Goal: Transaction & Acquisition: Purchase product/service

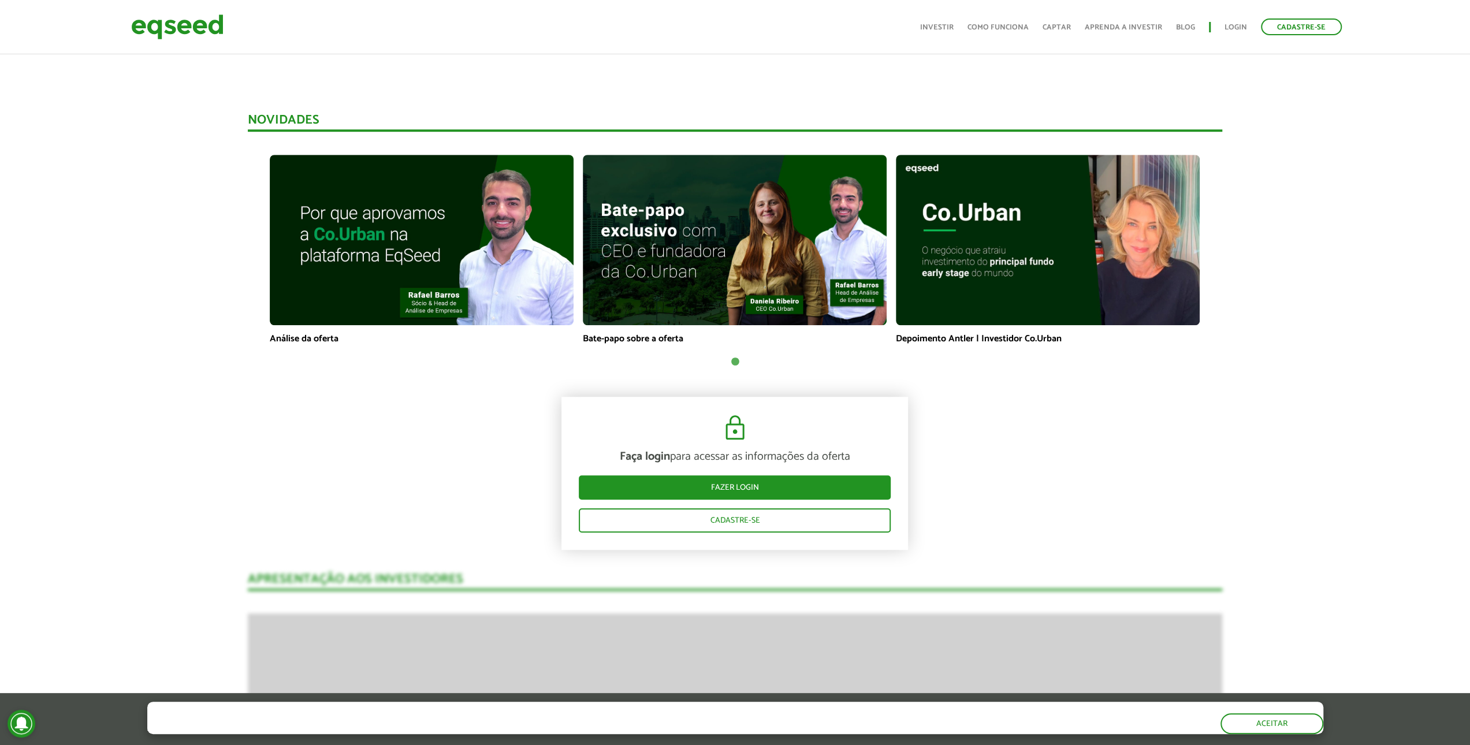
scroll to position [982, 0]
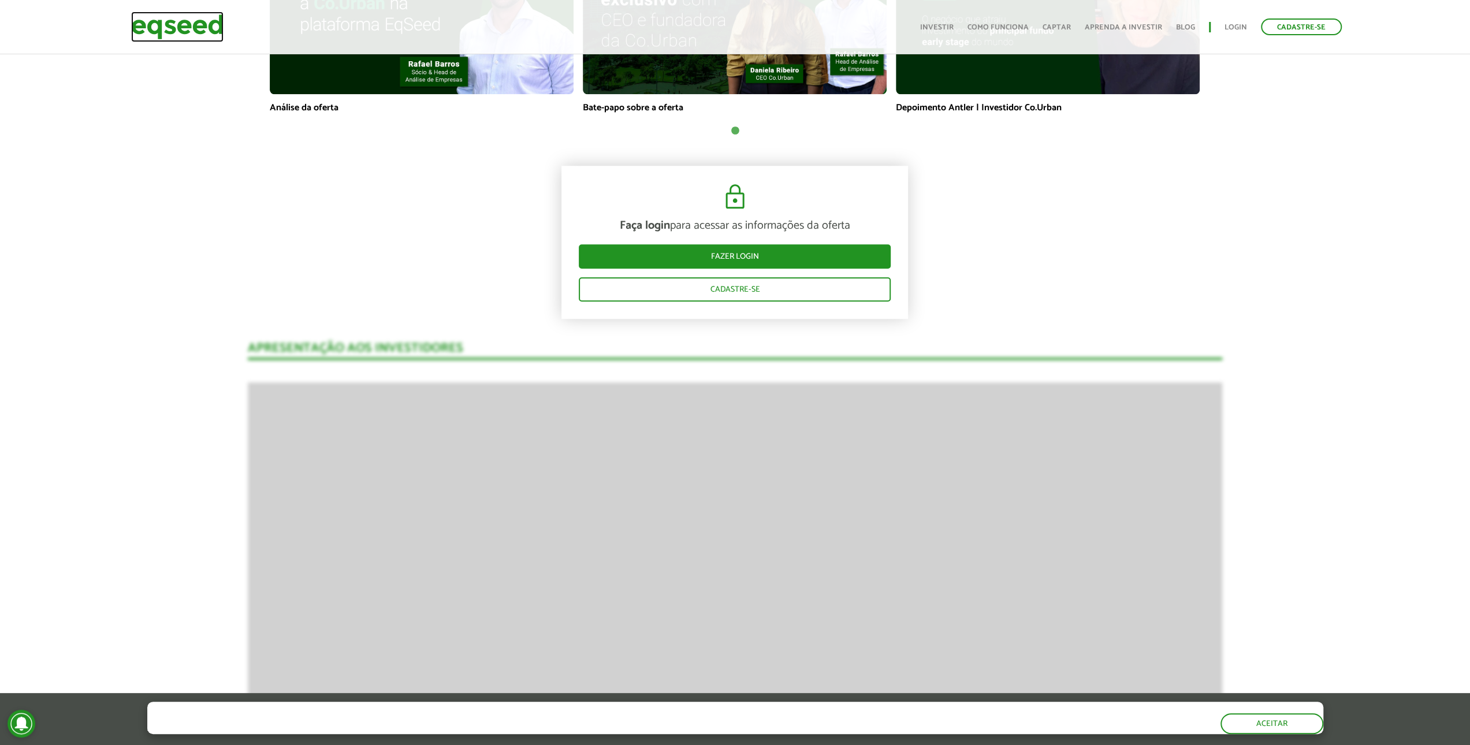
click at [178, 34] on img at bounding box center [177, 27] width 92 height 31
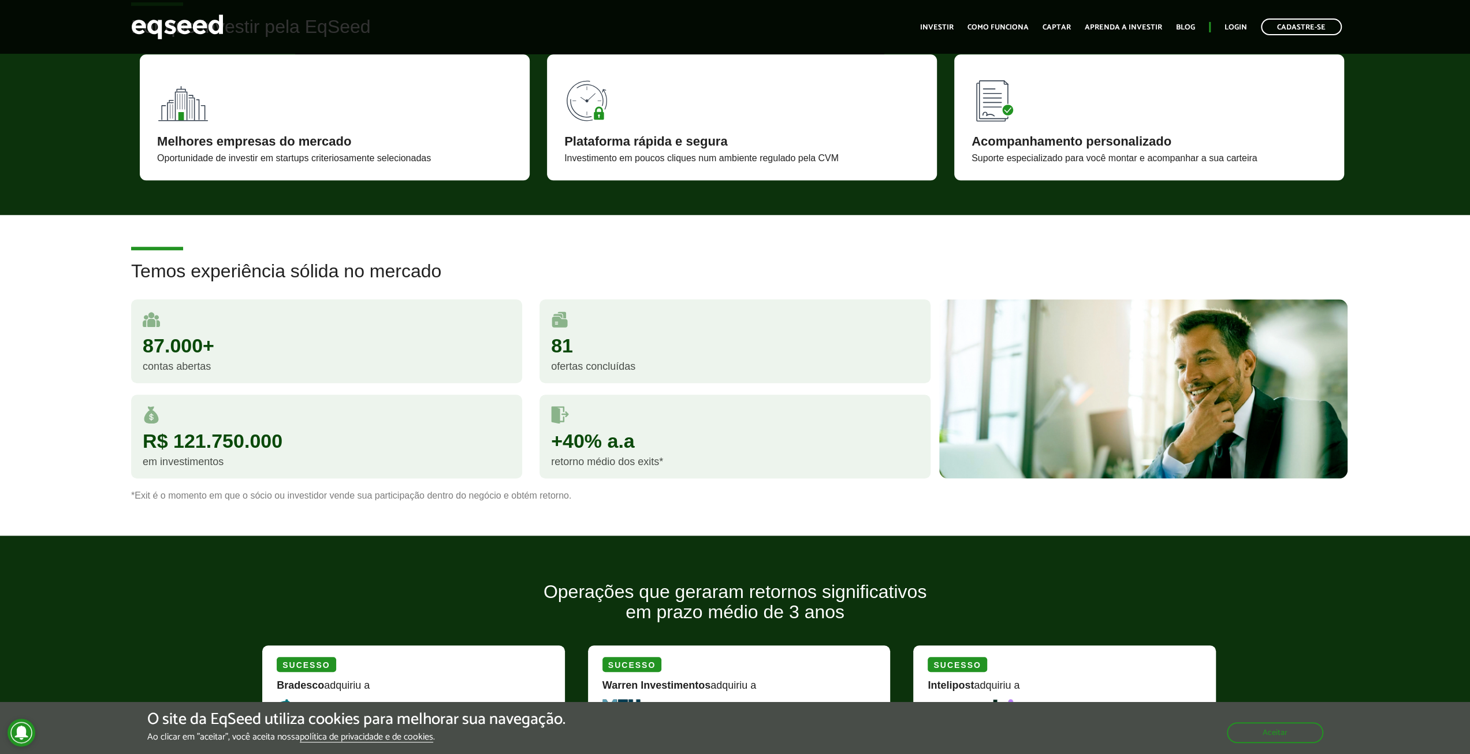
scroll to position [1155, 0]
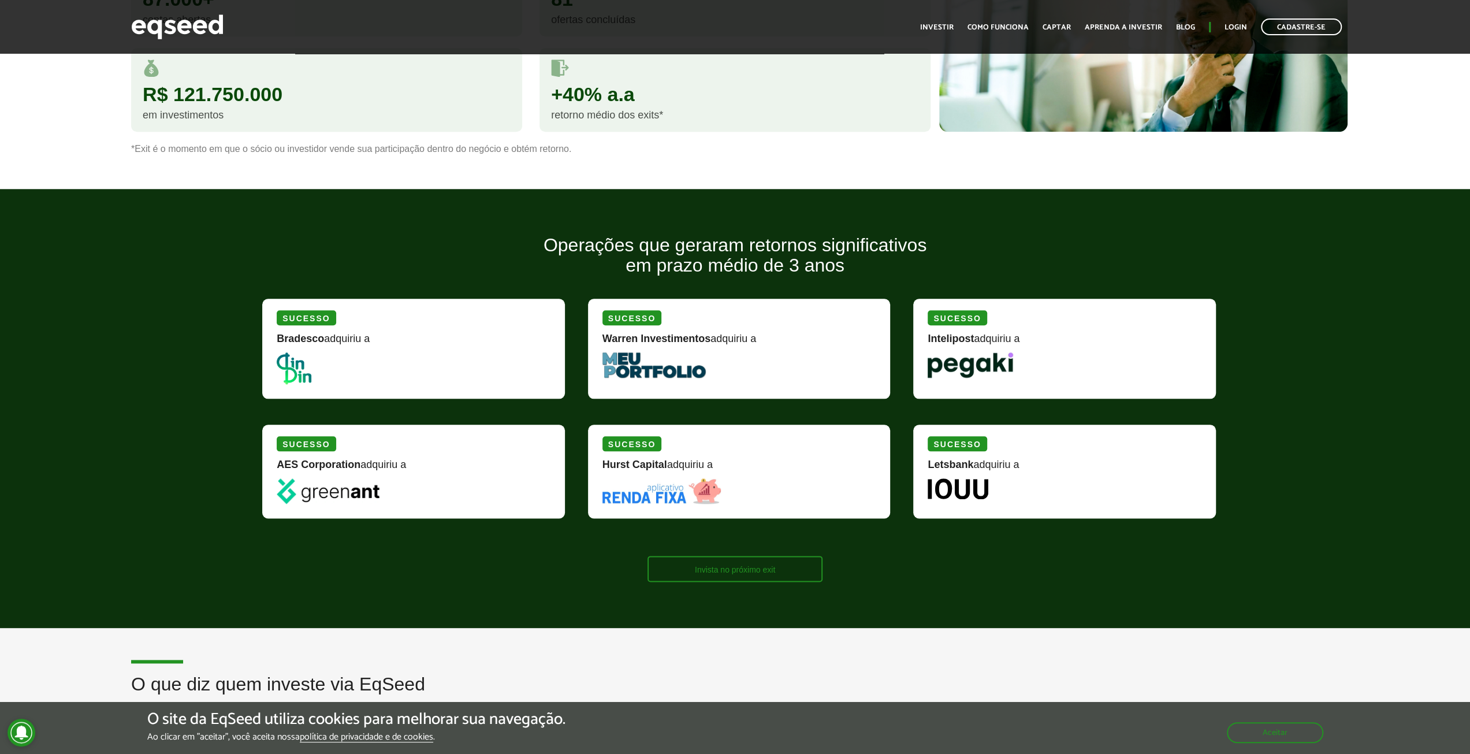
click at [729, 565] on link "Invista no próximo exit" at bounding box center [735, 569] width 175 height 26
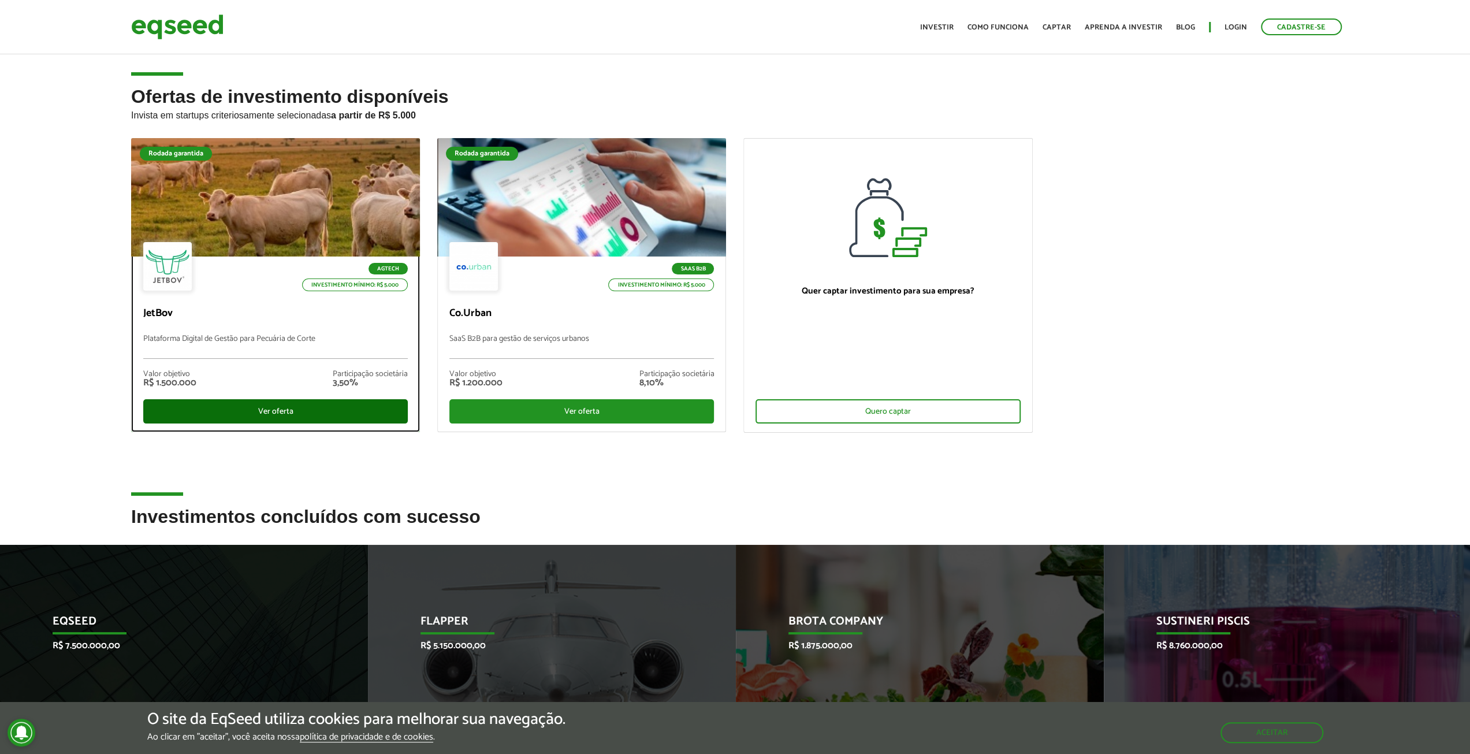
click at [310, 410] on div "Ver oferta" at bounding box center [275, 411] width 265 height 24
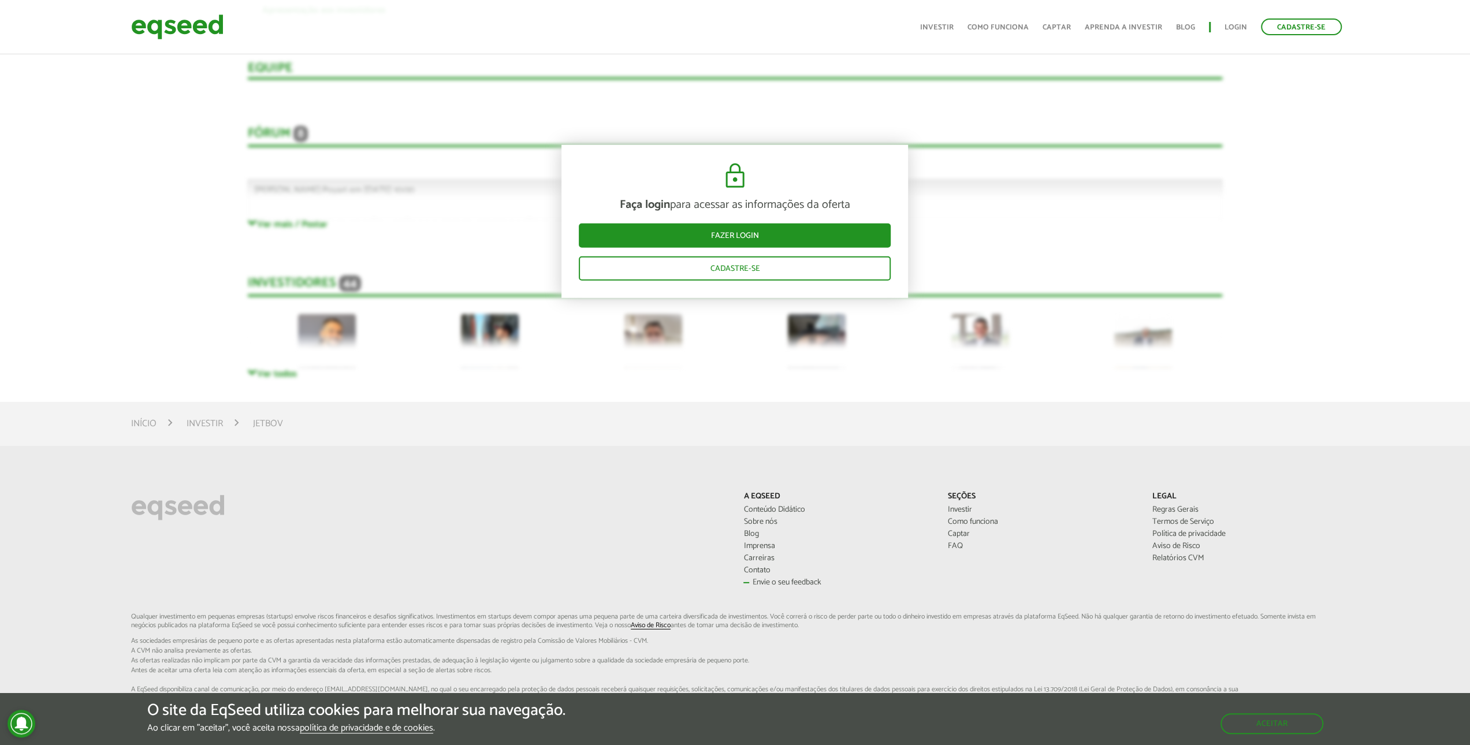
scroll to position [3348, 0]
